Goal: Information Seeking & Learning: Learn about a topic

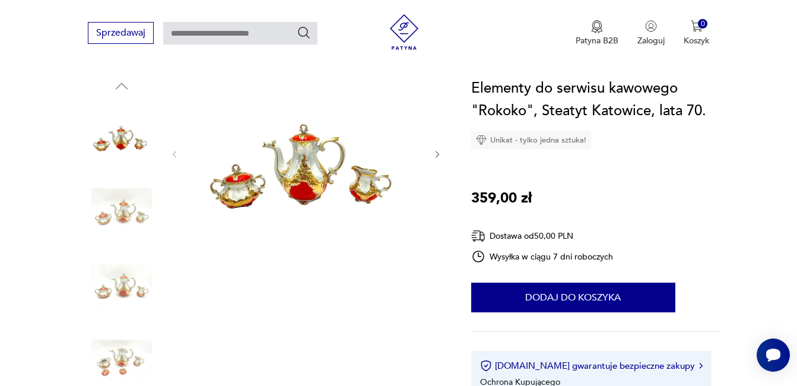
click at [121, 360] on img at bounding box center [122, 362] width 68 height 68
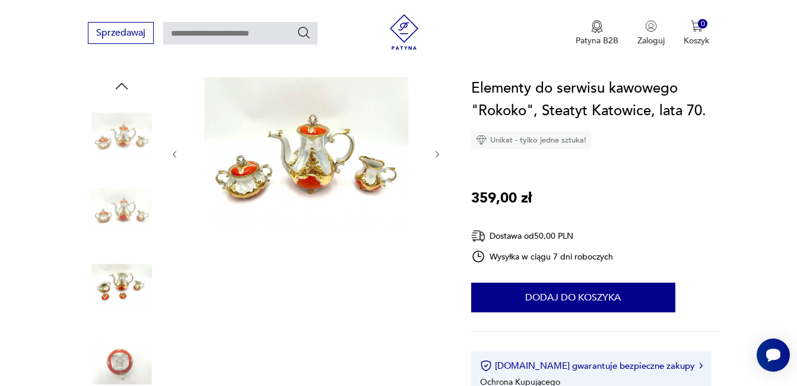
click at [116, 368] on img at bounding box center [122, 362] width 68 height 68
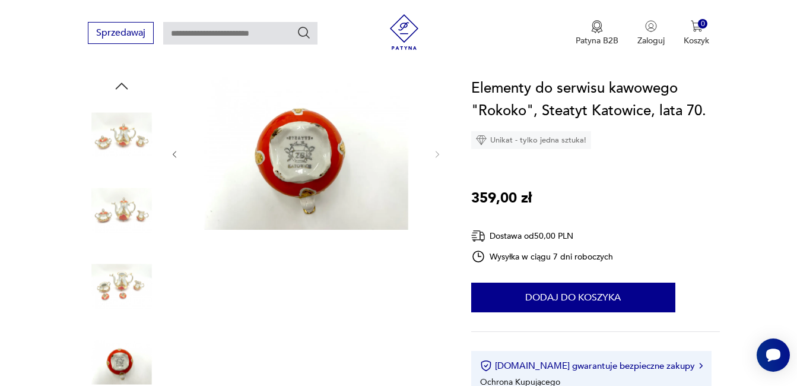
click at [126, 135] on img at bounding box center [122, 135] width 68 height 68
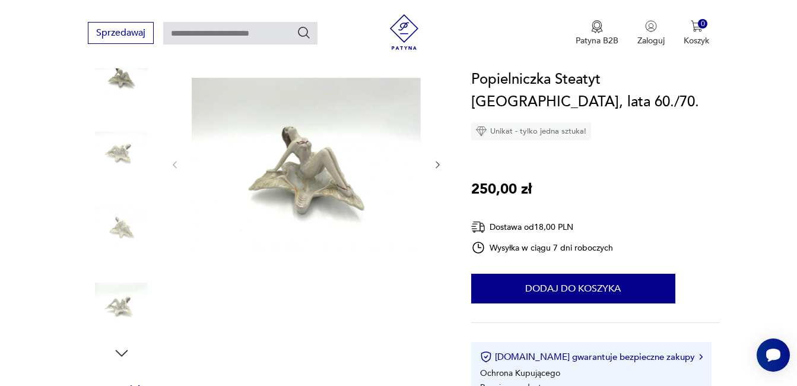
click at [126, 227] on img at bounding box center [122, 227] width 68 height 68
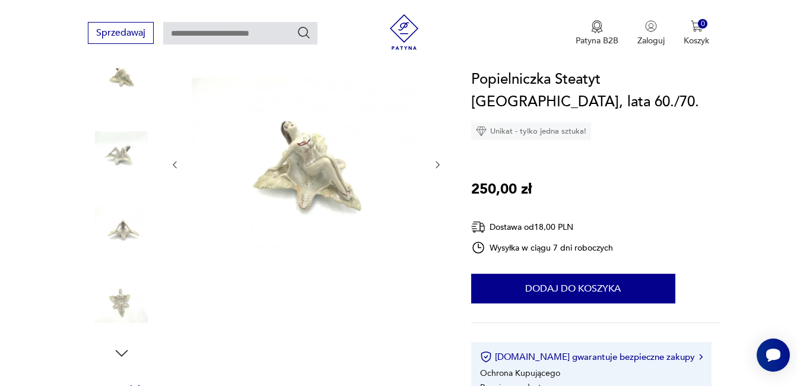
click at [118, 313] on img at bounding box center [122, 303] width 68 height 68
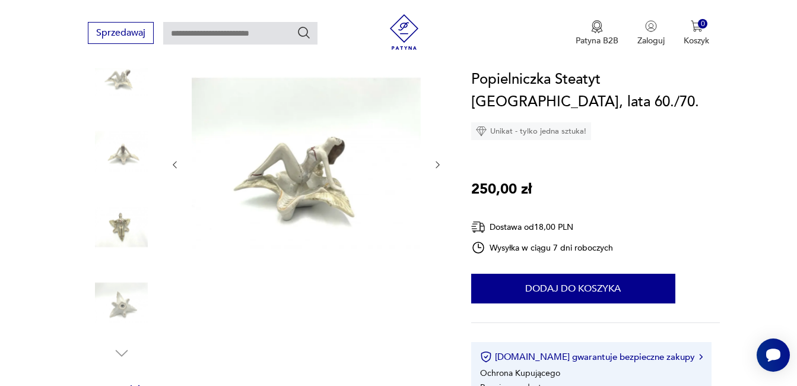
click at [273, 163] on img at bounding box center [306, 164] width 229 height 292
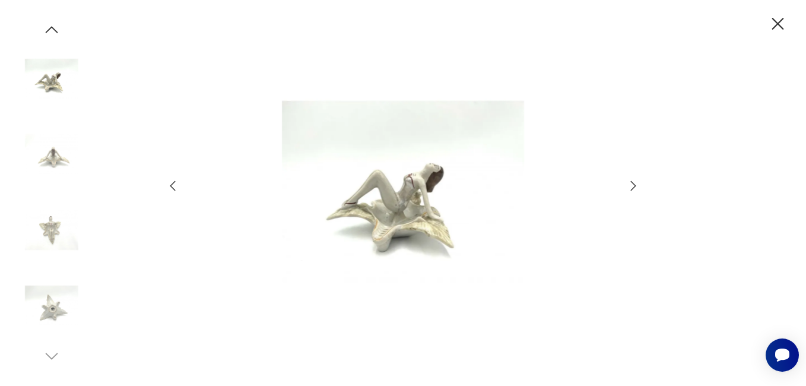
click at [634, 181] on icon "button" at bounding box center [633, 186] width 14 height 14
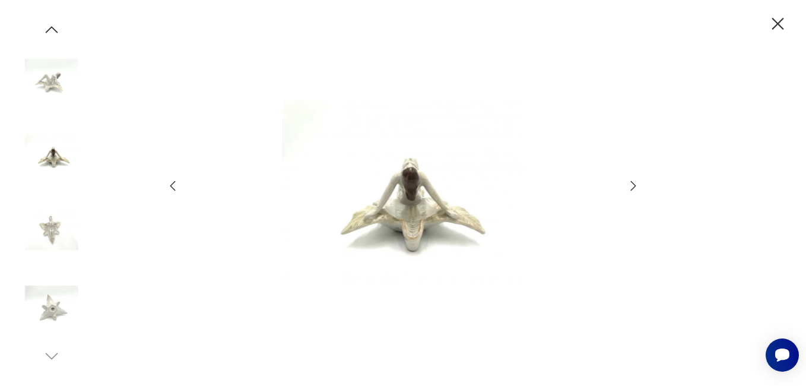
click at [635, 182] on icon "button" at bounding box center [633, 186] width 14 height 14
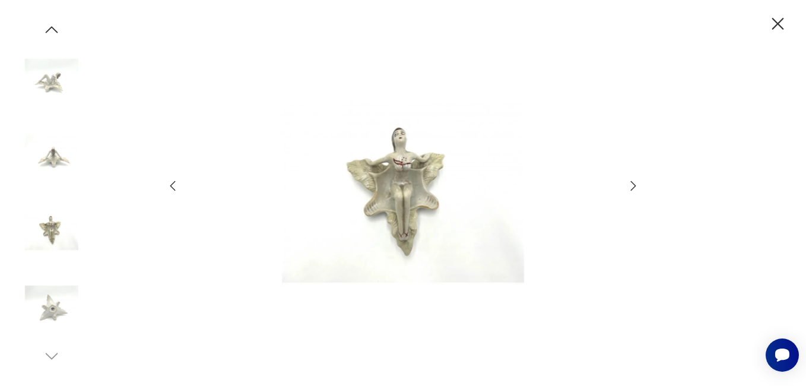
click at [635, 182] on icon "button" at bounding box center [633, 186] width 14 height 14
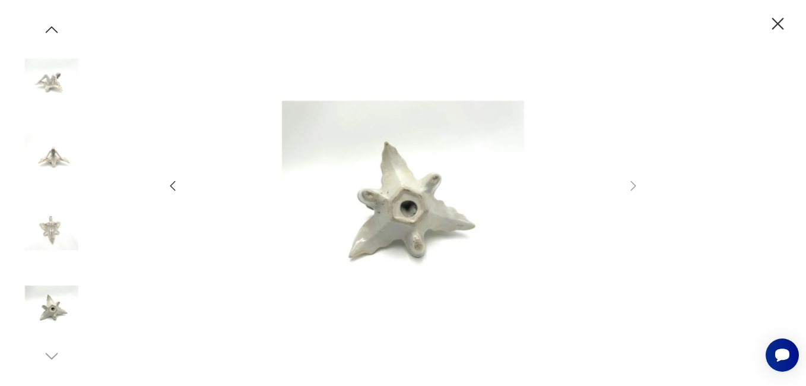
click at [169, 188] on icon "button" at bounding box center [173, 186] width 14 height 14
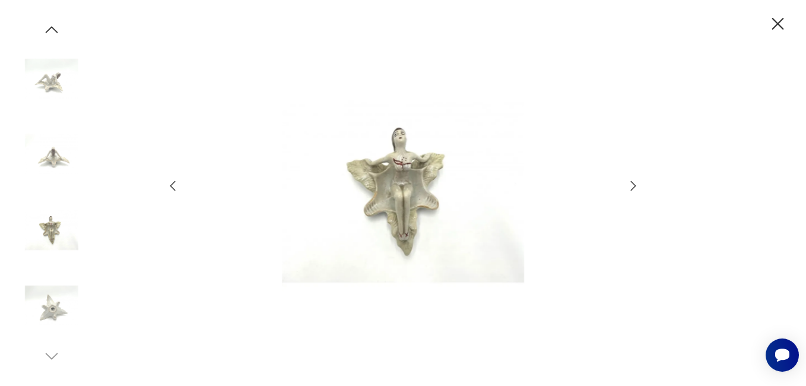
click at [177, 185] on icon "button" at bounding box center [173, 186] width 14 height 14
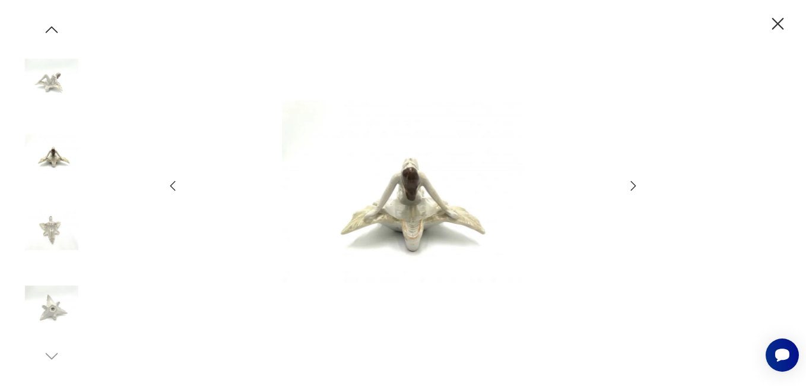
click at [178, 185] on icon "button" at bounding box center [173, 186] width 14 height 14
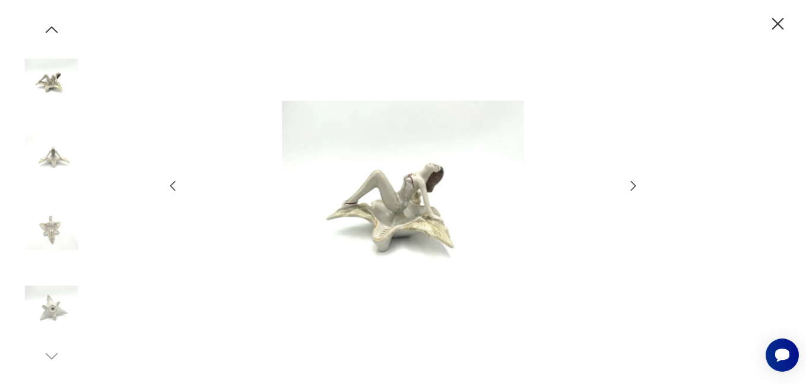
click at [178, 185] on icon "button" at bounding box center [173, 186] width 14 height 14
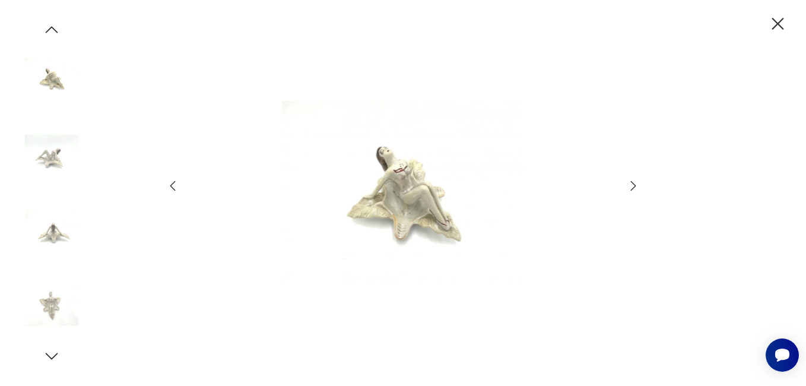
click at [420, 187] on img at bounding box center [403, 191] width 423 height 309
click at [416, 187] on img at bounding box center [403, 191] width 423 height 309
click at [777, 23] on icon "button" at bounding box center [778, 24] width 12 height 12
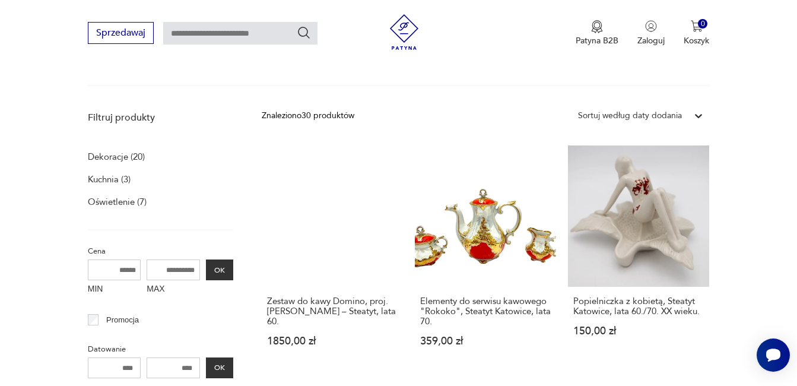
scroll to position [118, 0]
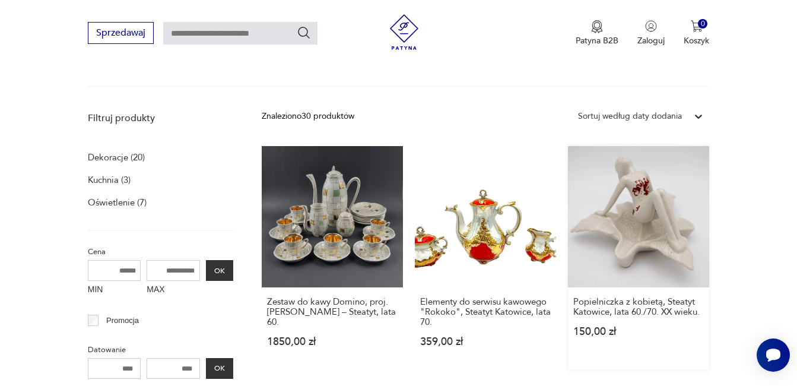
click at [641, 179] on link "Popielniczka z kobietą, Steatyt Katowice, lata 60./70. XX wieku. 150,00 zł" at bounding box center [638, 258] width 141 height 224
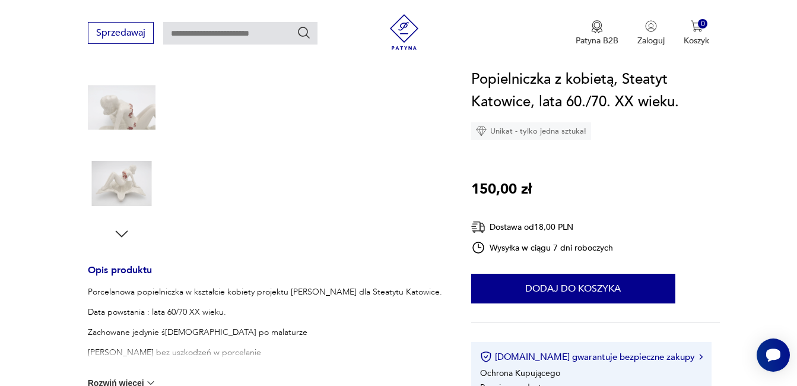
scroll to position [297, 0]
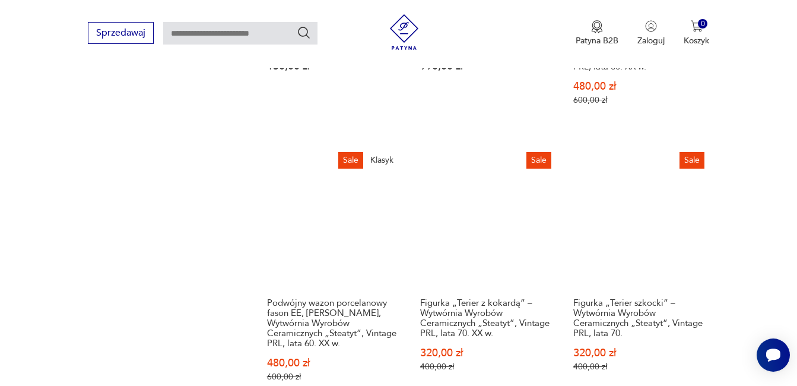
scroll to position [710, 0]
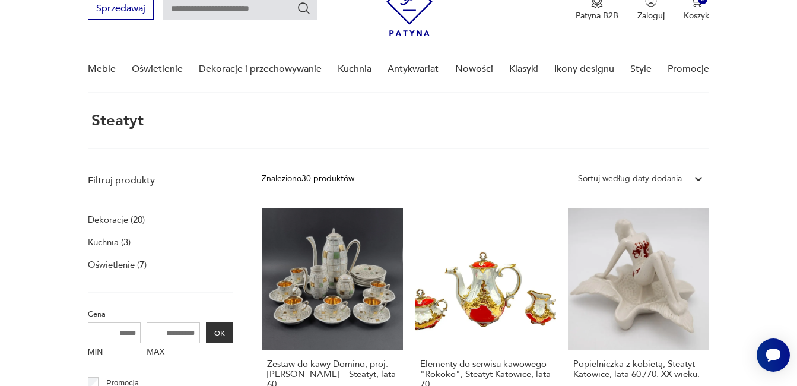
scroll to position [45, 0]
